Goal: Task Accomplishment & Management: Use online tool/utility

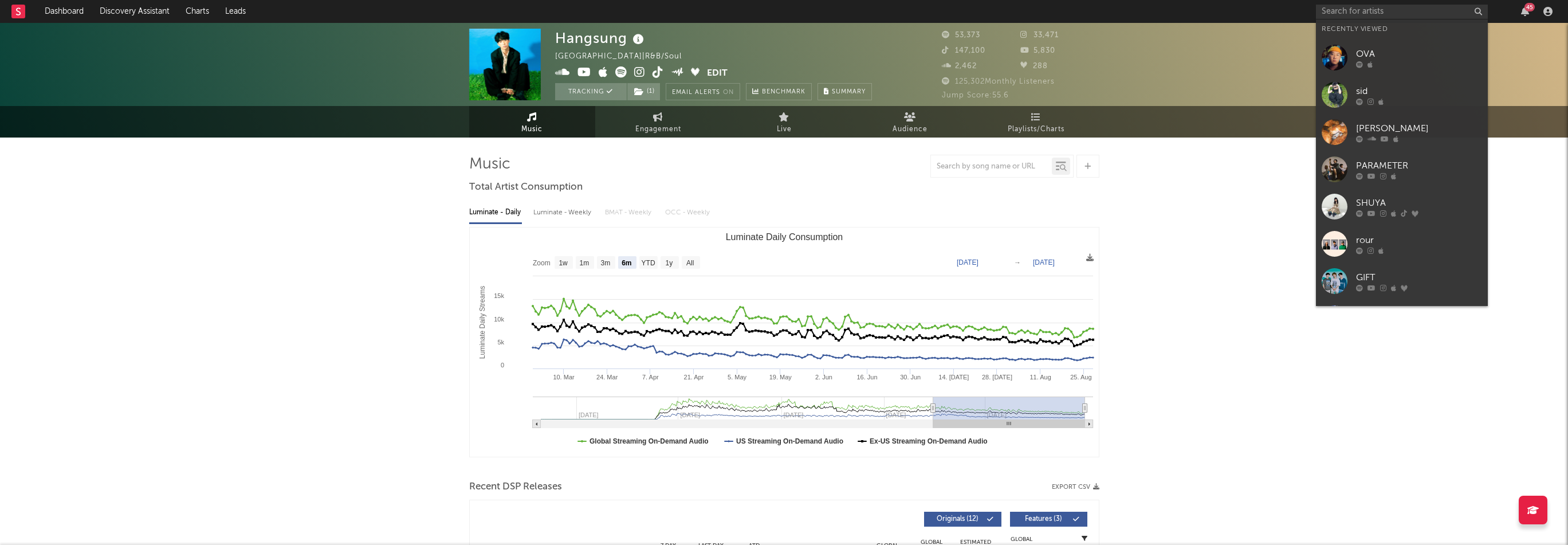
select select "6m"
click at [1384, 5] on input "text" at bounding box center [1401, 12] width 172 height 14
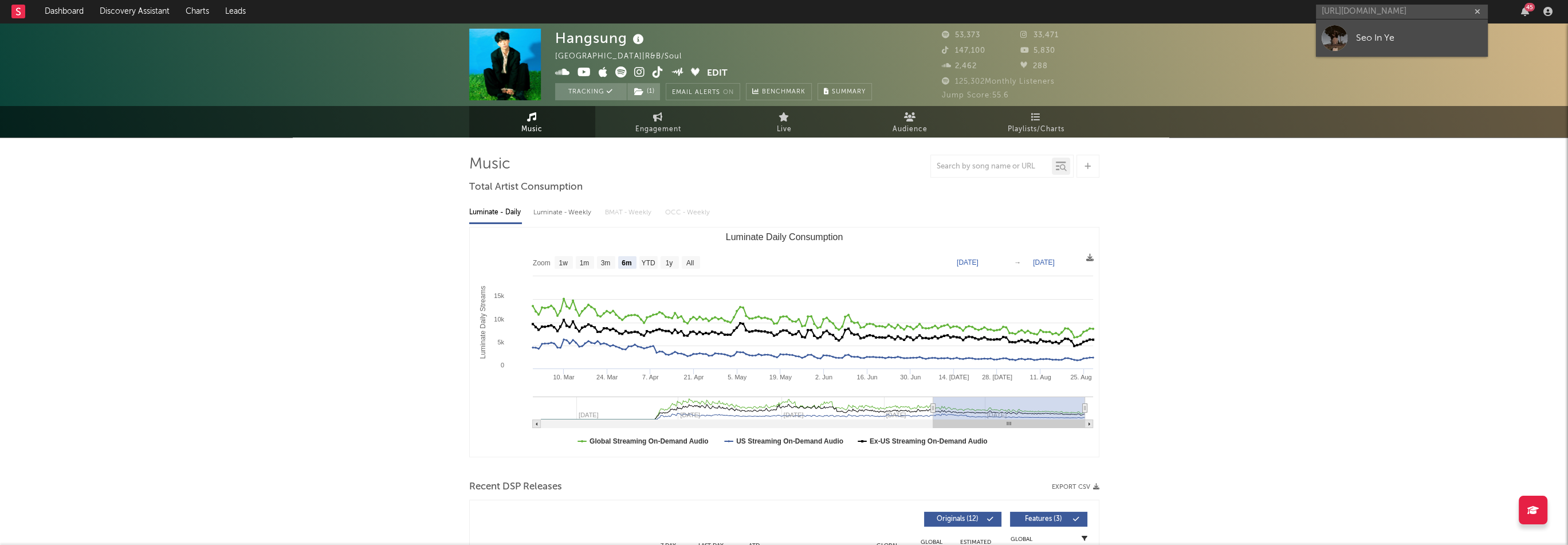
type input "[URL][DOMAIN_NAME]"
click at [1382, 33] on div "Seo In Ye" at bounding box center [1419, 38] width 126 height 14
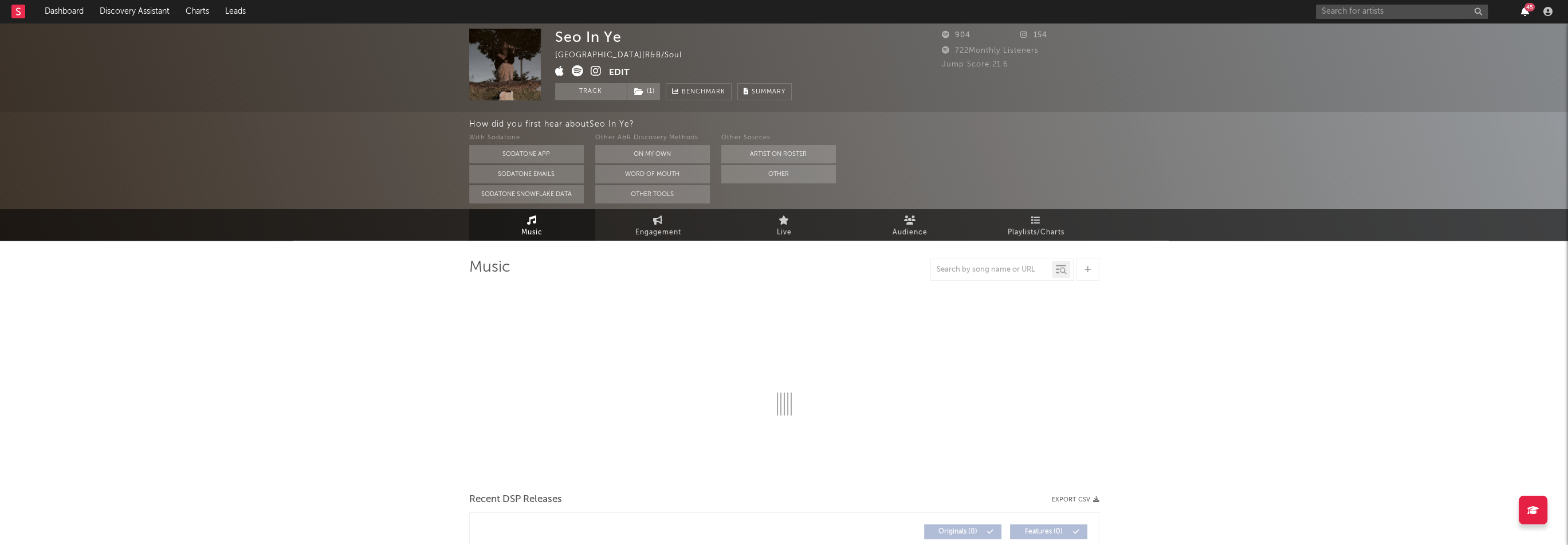
click at [1535, 11] on div "45" at bounding box center [1436, 11] width 240 height 23
click at [1526, 12] on icon "button" at bounding box center [1525, 12] width 8 height 9
select select "1w"
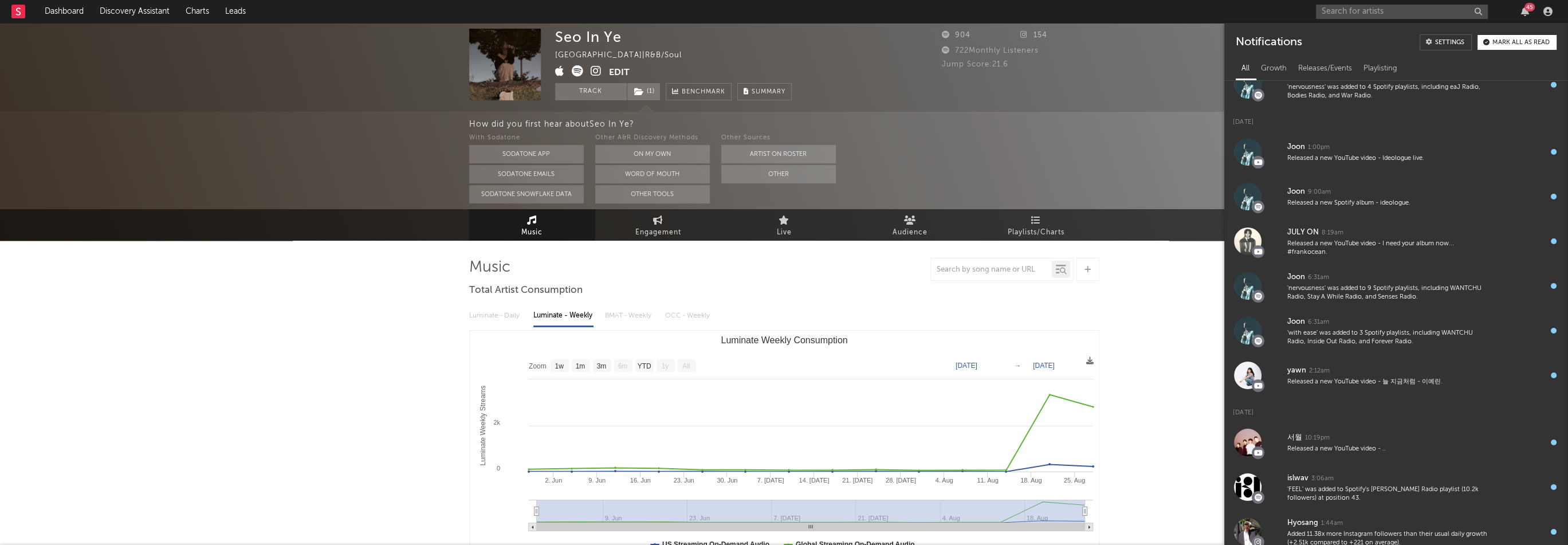
scroll to position [344, 0]
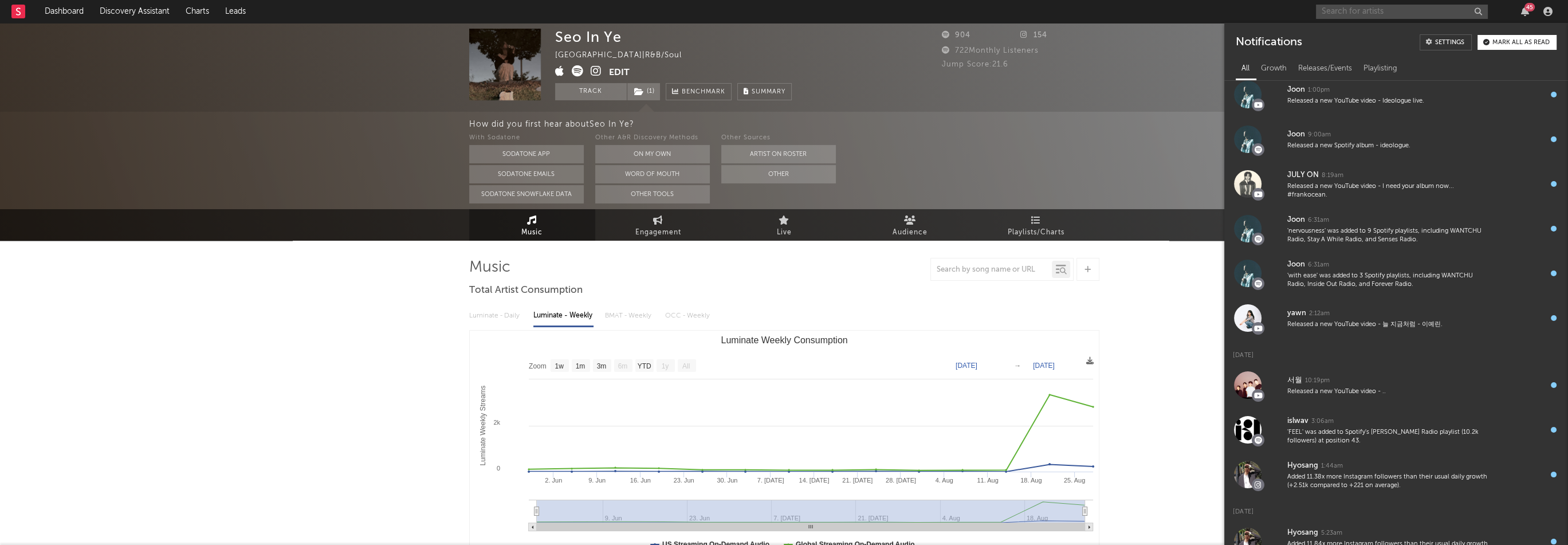
click at [1338, 8] on input "text" at bounding box center [1401, 12] width 172 height 14
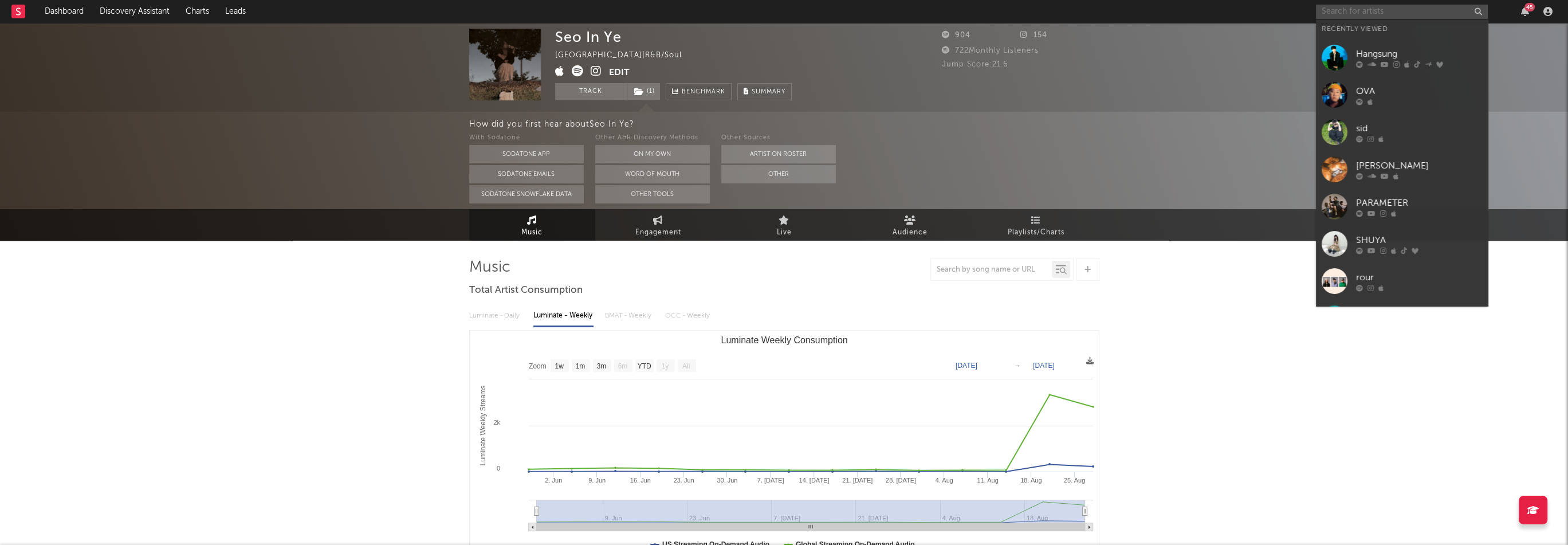
paste input "[URL][DOMAIN_NAME]"
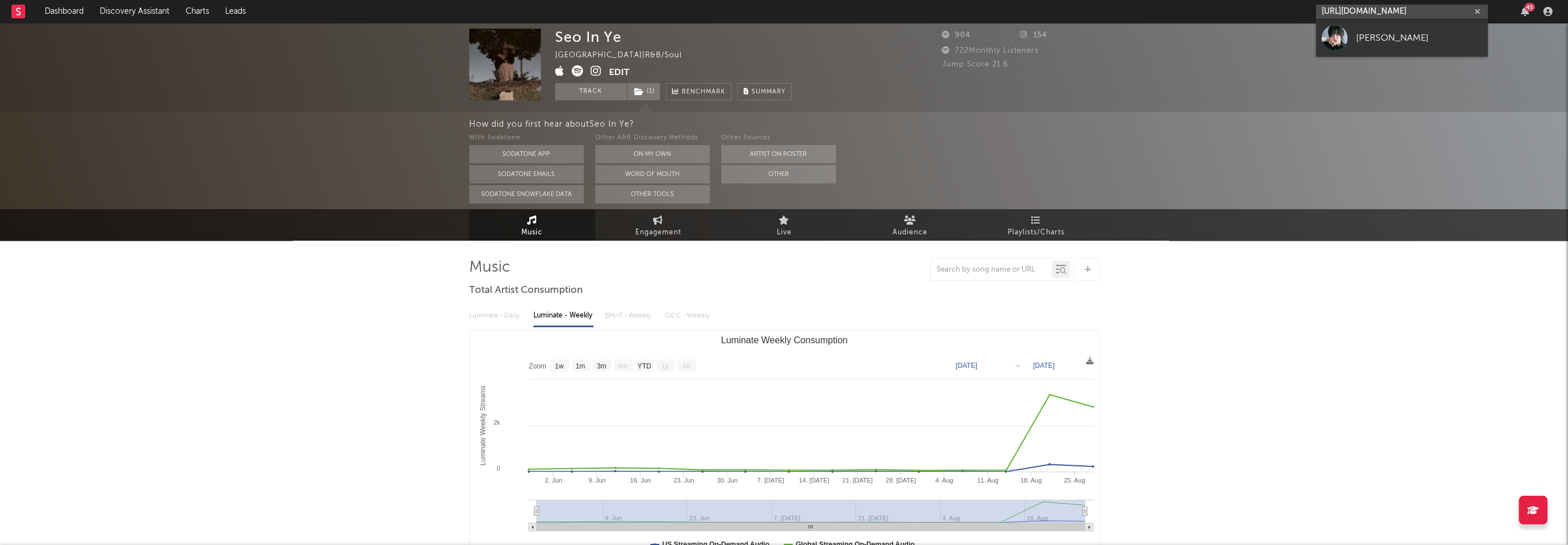
type input "[URL][DOMAIN_NAME]"
click at [1407, 36] on div "[PERSON_NAME]" at bounding box center [1419, 38] width 126 height 14
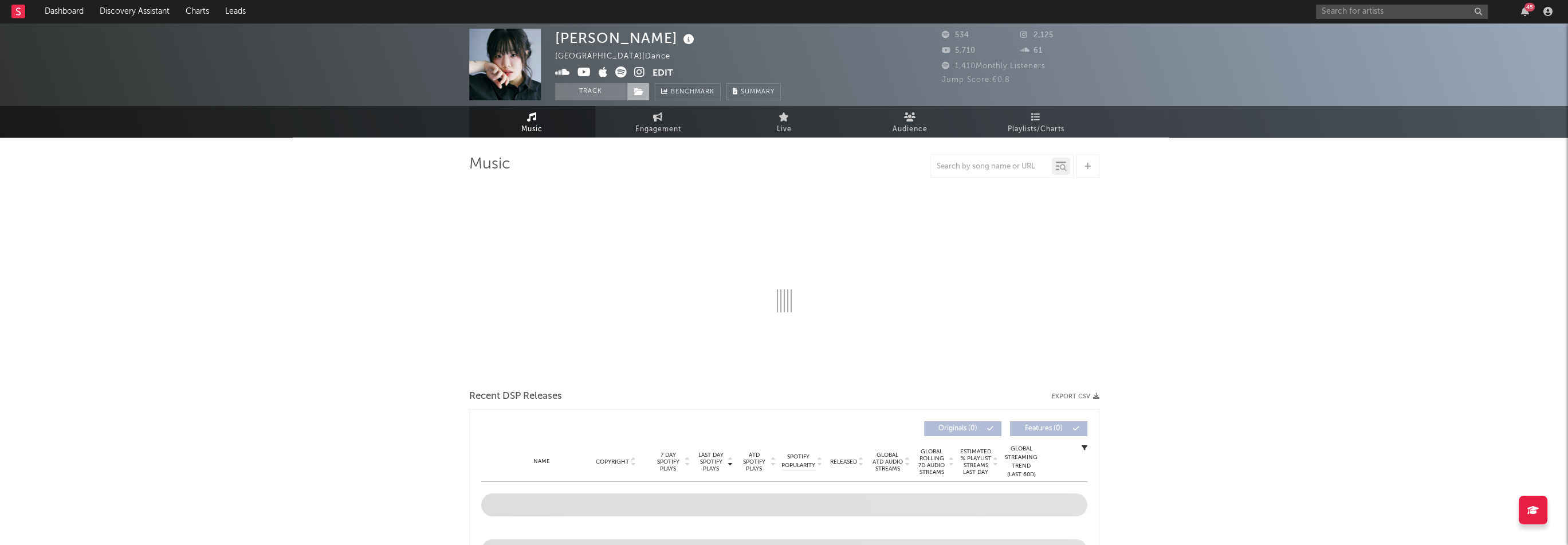
click at [641, 88] on icon at bounding box center [639, 92] width 10 height 8
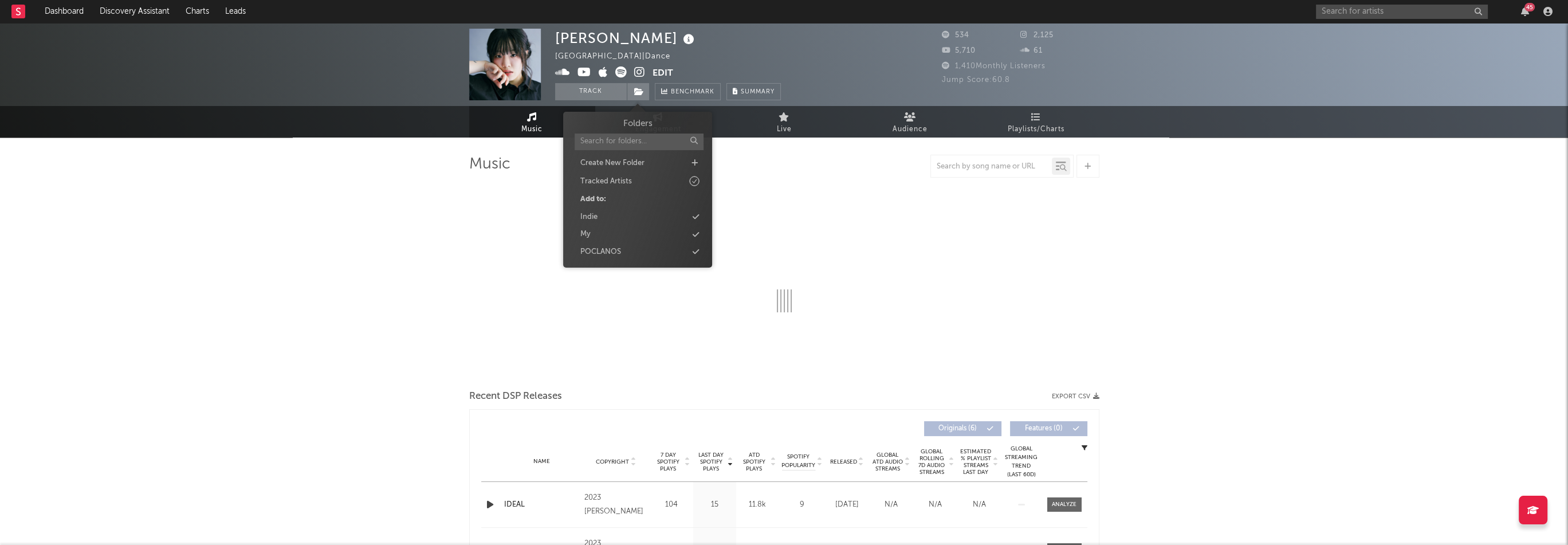
select select "1w"
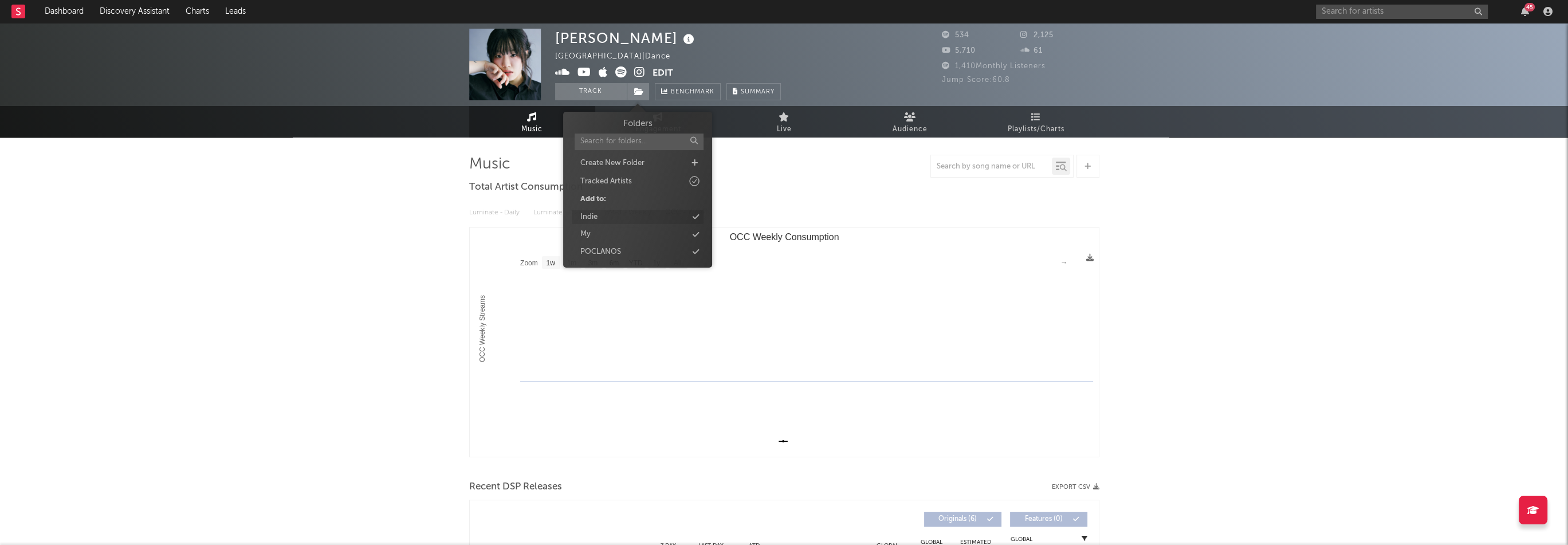
click at [609, 216] on div "Indie" at bounding box center [637, 216] width 132 height 15
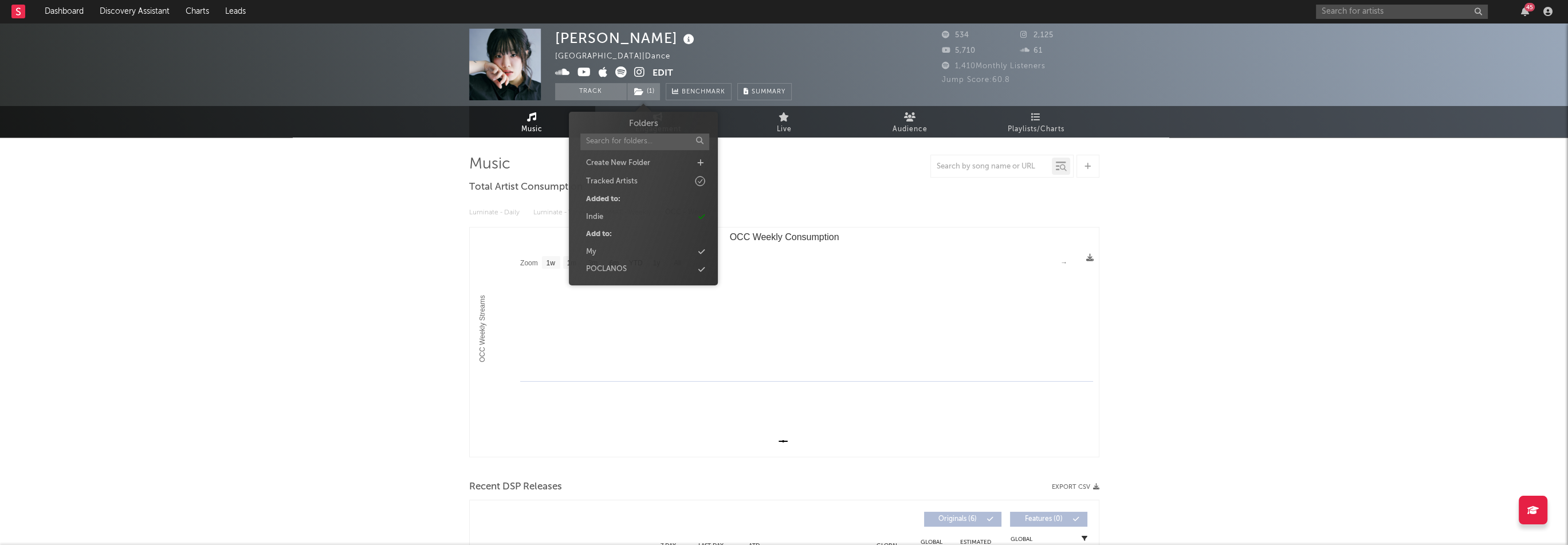
click at [600, 72] on icon at bounding box center [603, 72] width 9 height 12
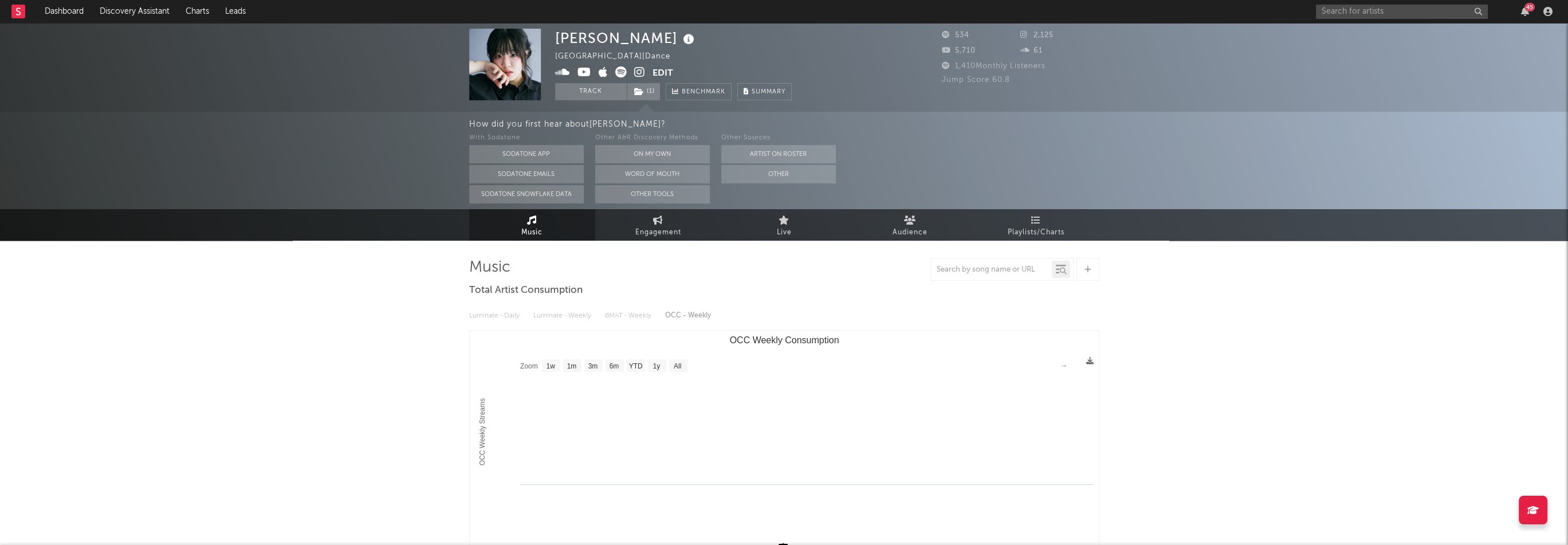
click at [584, 72] on icon at bounding box center [584, 72] width 14 height 12
click at [642, 72] on icon at bounding box center [640, 72] width 11 height 12
click at [579, 44] on div "[PERSON_NAME]" at bounding box center [626, 38] width 142 height 19
copy div "Yeonju"
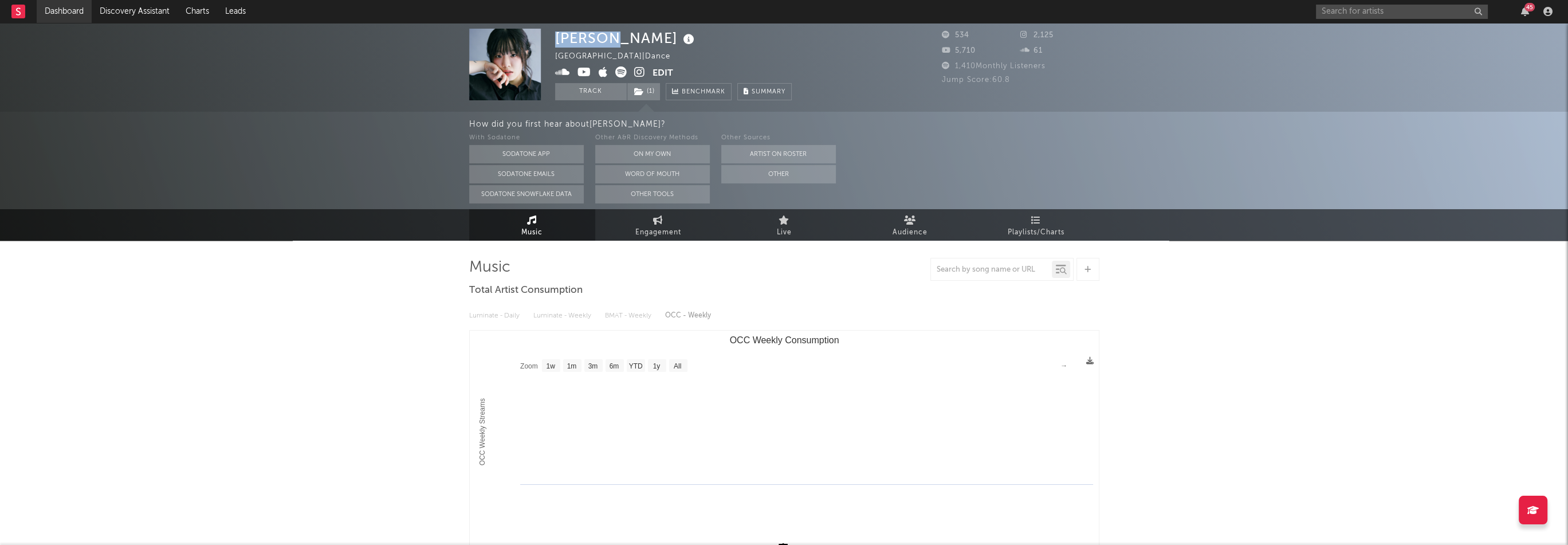
click at [78, 7] on link "Dashboard" at bounding box center [64, 11] width 55 height 23
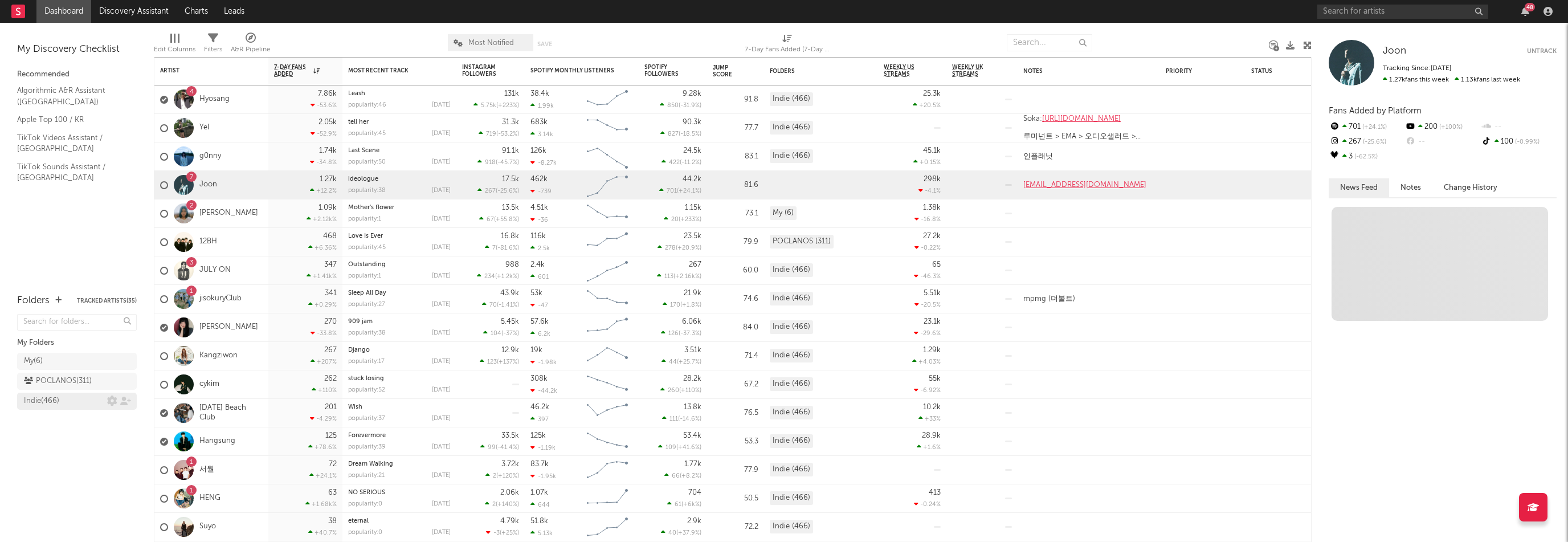
click at [57, 401] on div "Indie ( 466 )" at bounding box center [42, 401] width 36 height 14
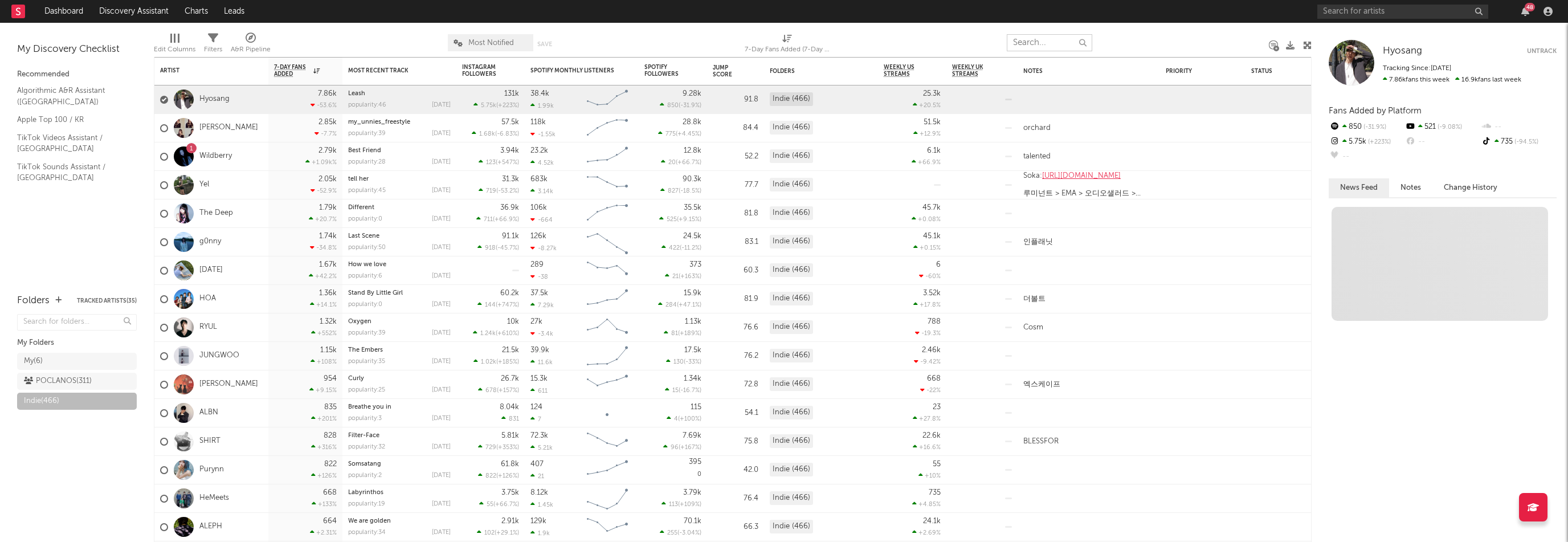
click at [1060, 43] on input "text" at bounding box center [1049, 43] width 85 height 17
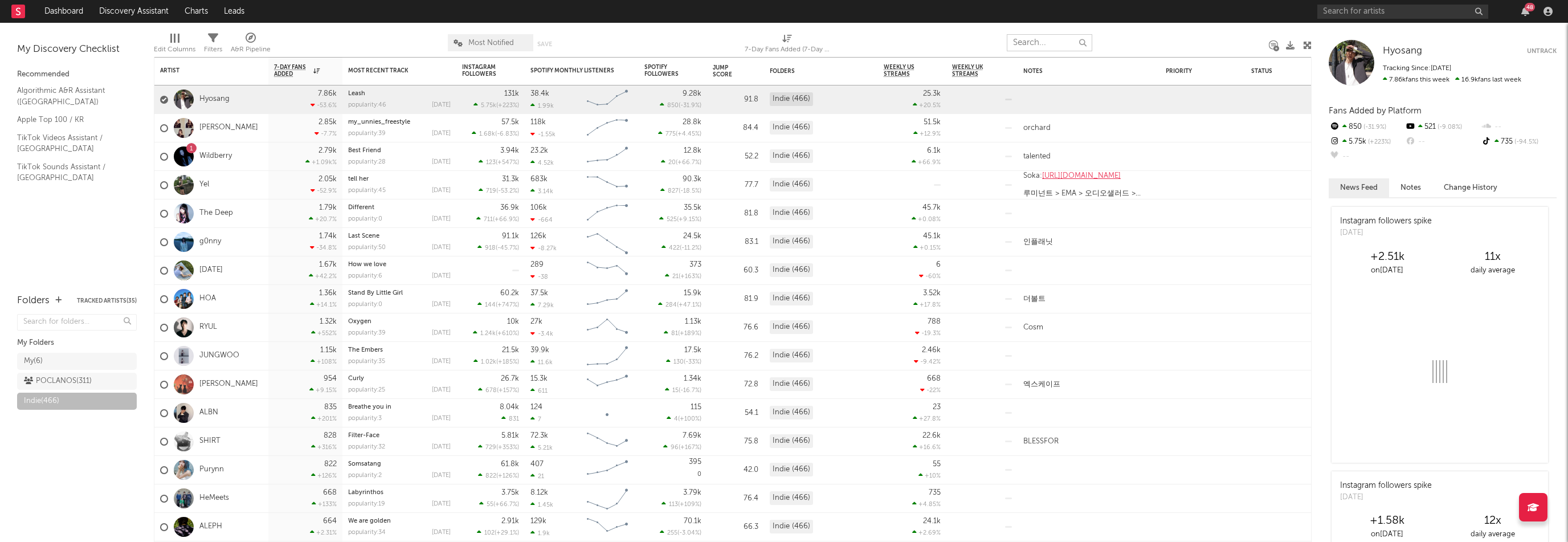
paste input "Yeonju"
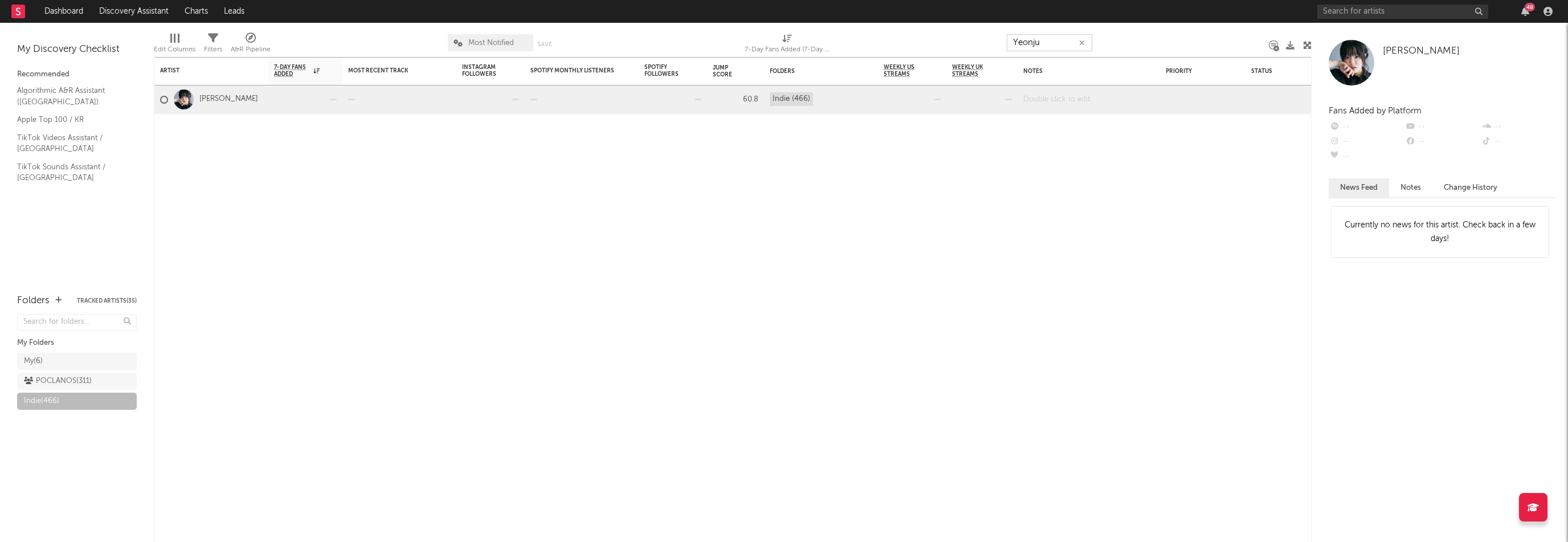
type input "Yeonju"
click at [1070, 100] on div at bounding box center [1089, 99] width 142 height 28
click at [1082, 43] on icon "button" at bounding box center [1081, 43] width 5 height 8
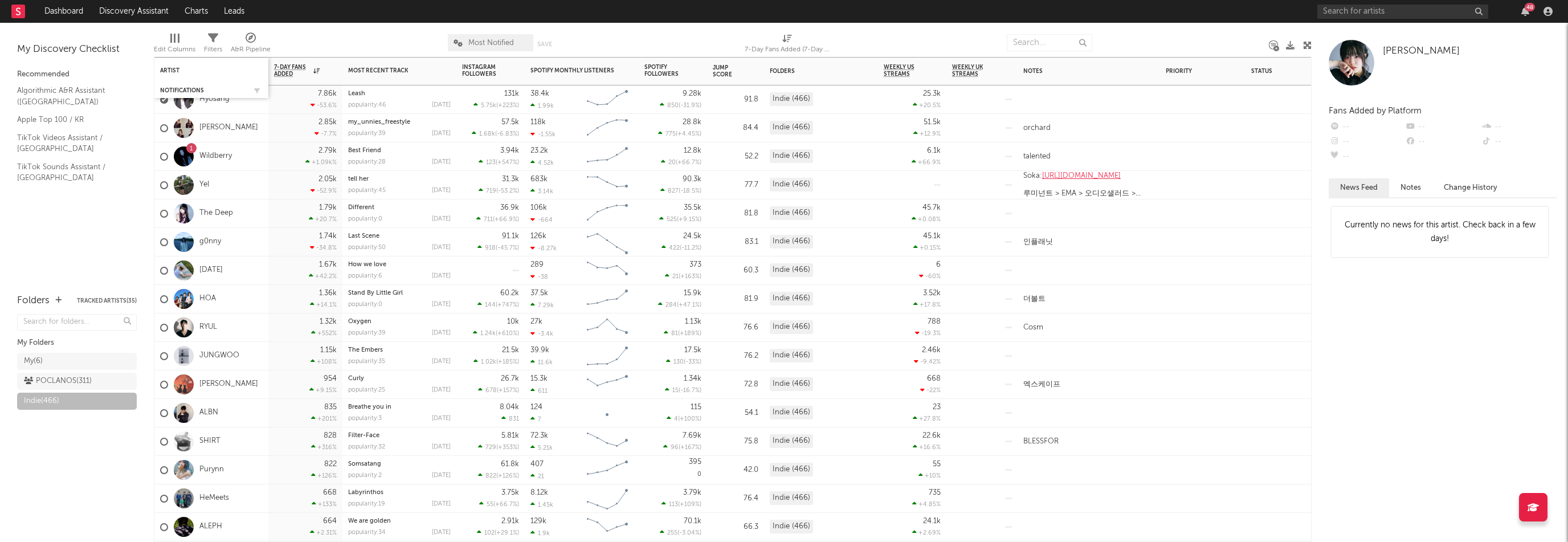
click at [186, 86] on div "Notifications" at bounding box center [211, 91] width 103 height 12
click at [176, 88] on div "Notifications" at bounding box center [203, 91] width 85 height 7
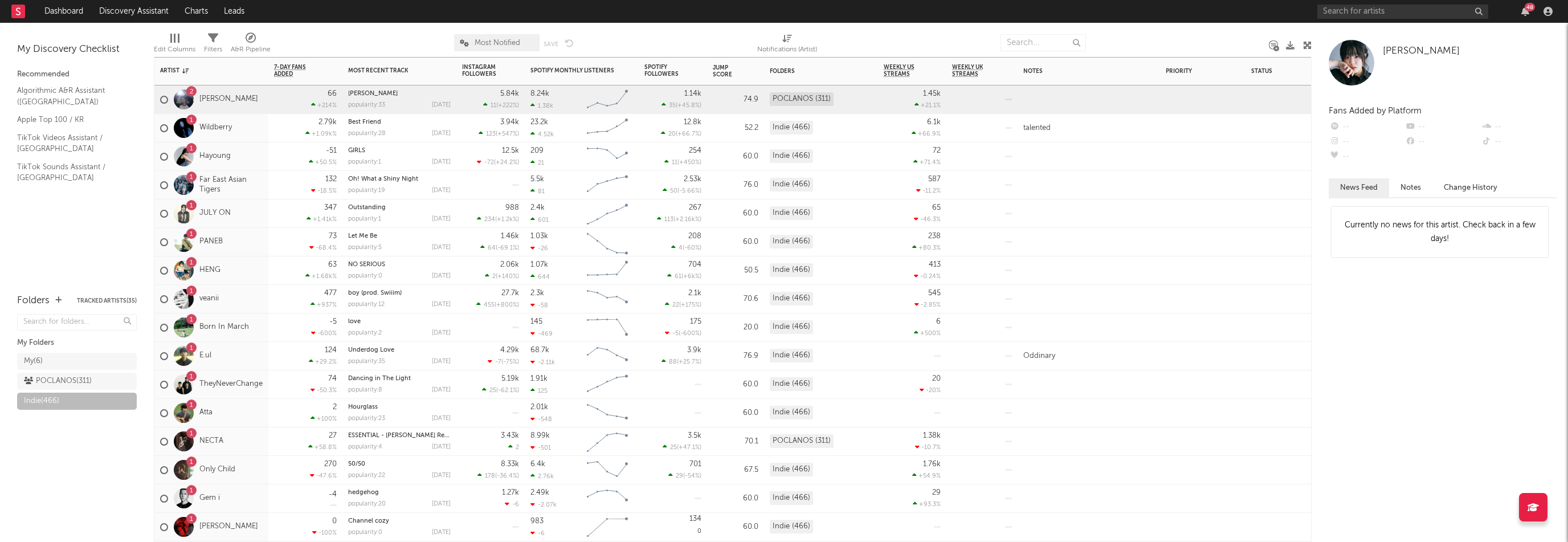
click at [251, 100] on div "2 [PERSON_NAME]" at bounding box center [211, 99] width 114 height 29
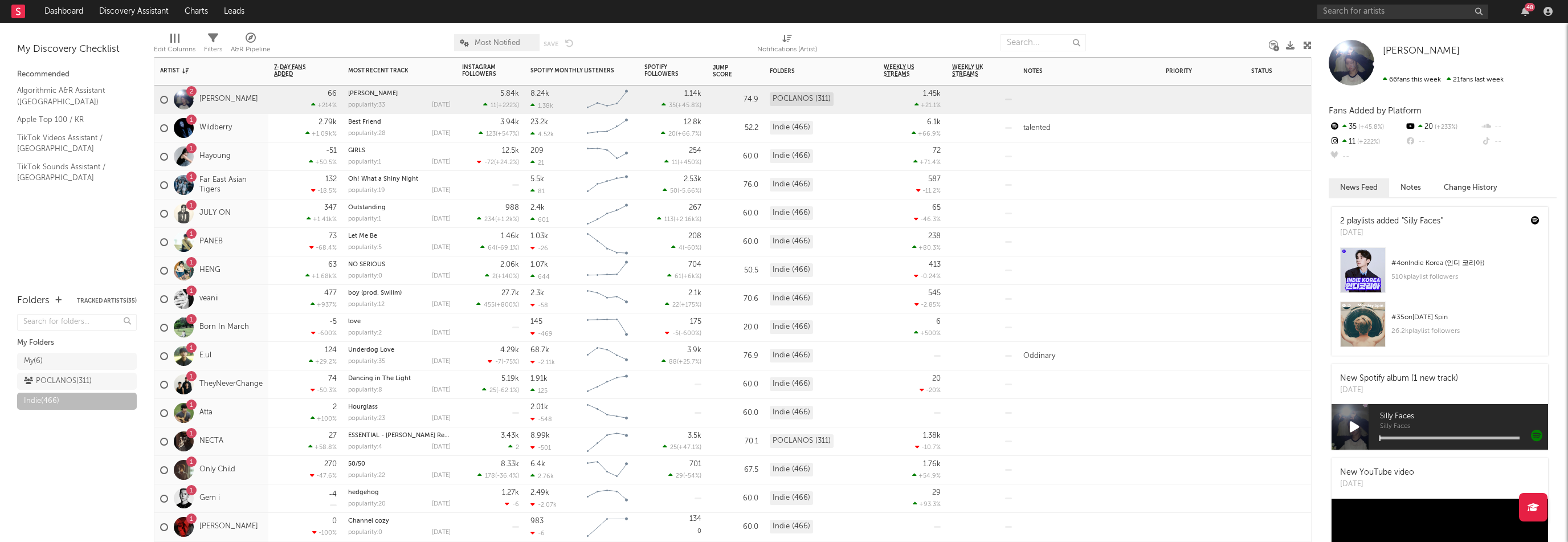
click at [245, 157] on div "1 Hayoung" at bounding box center [211, 156] width 114 height 29
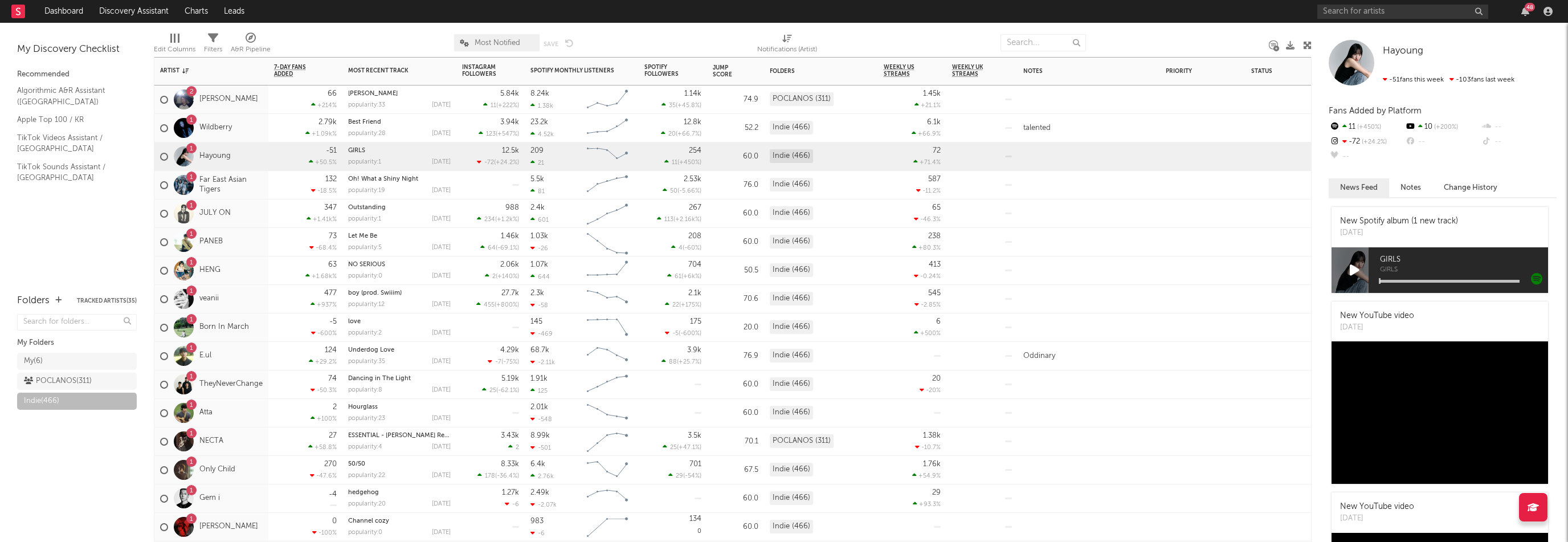
click at [280, 187] on div "132 -18.5 %" at bounding box center [305, 185] width 63 height 28
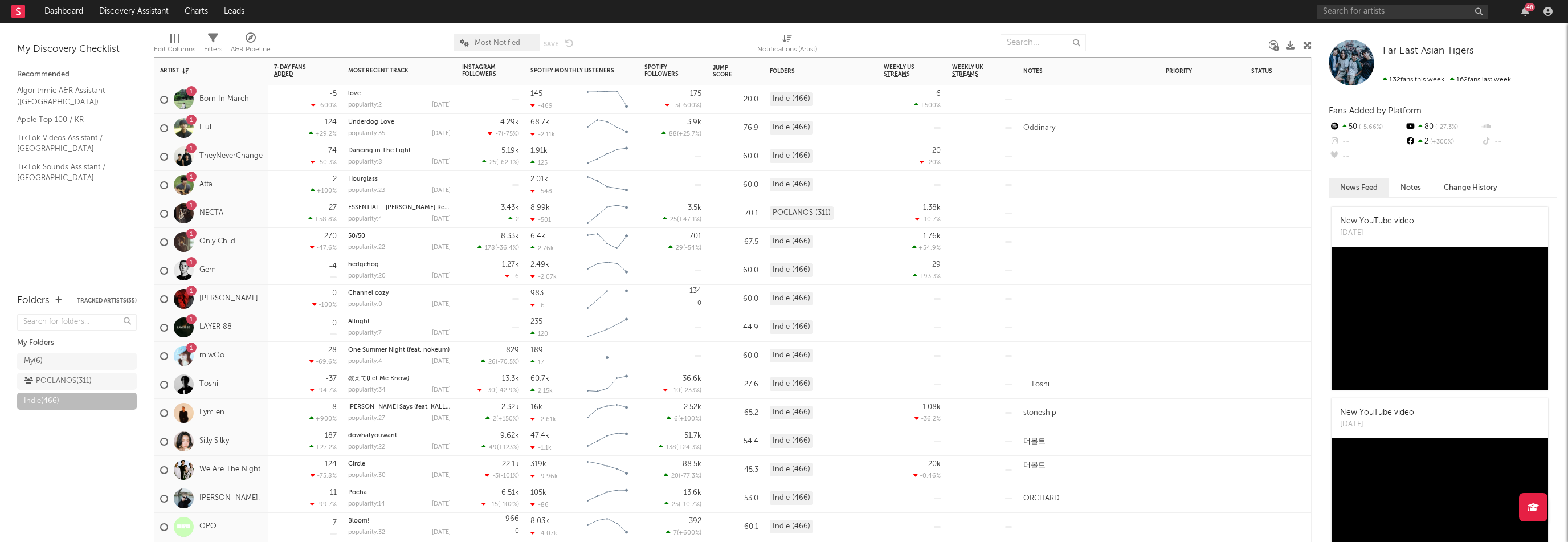
click at [280, 351] on div "28 -69.6 %" at bounding box center [305, 356] width 63 height 28
